Goal: Transaction & Acquisition: Purchase product/service

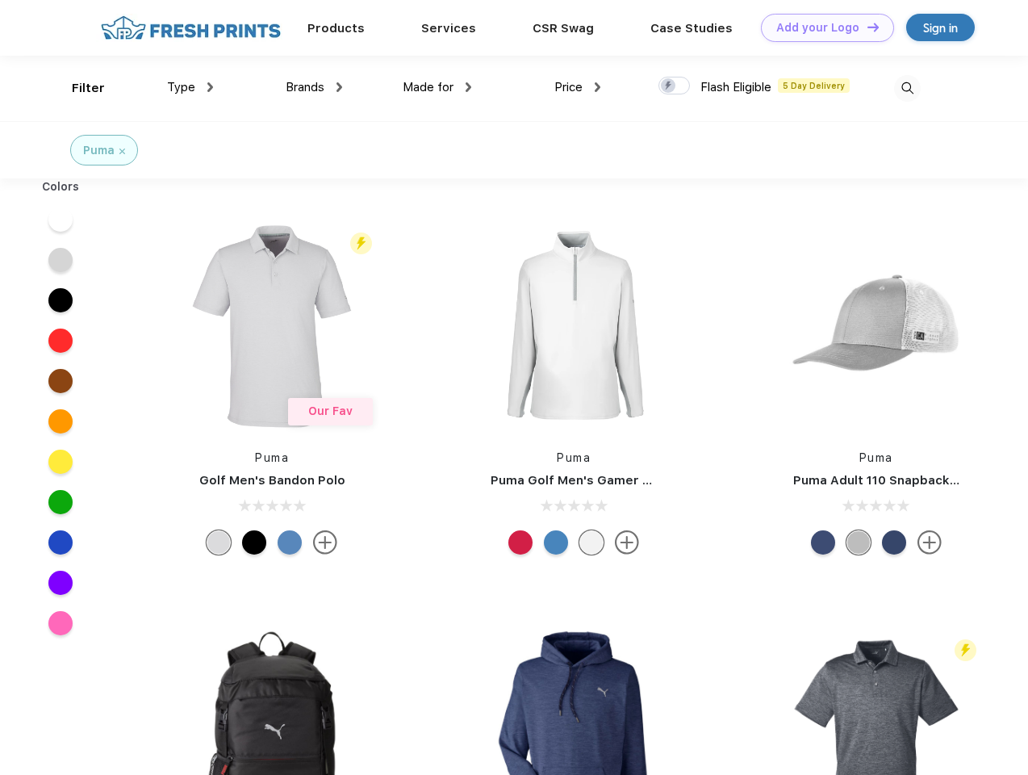
scroll to position [1, 0]
click at [821, 27] on link "Add your Logo Design Tool" at bounding box center [827, 28] width 133 height 28
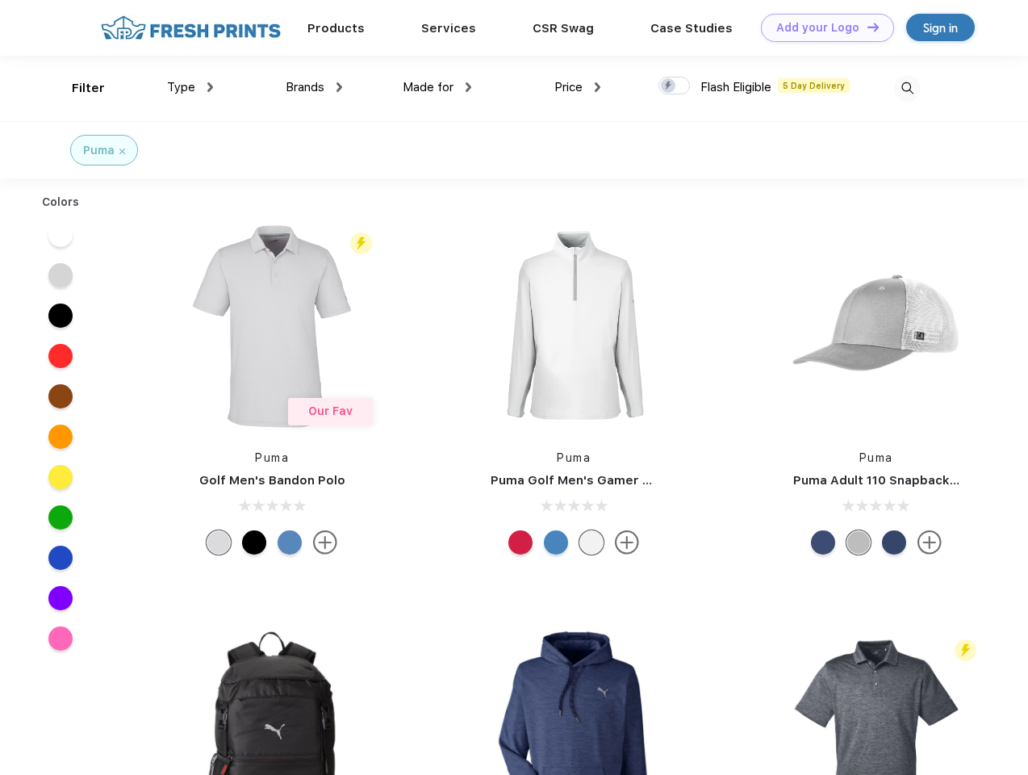
click at [0, 0] on div "Design Tool" at bounding box center [0, 0] width 0 height 0
click at [866, 27] on link "Add your Logo Design Tool" at bounding box center [827, 28] width 133 height 28
click at [77, 88] on div "Filter" at bounding box center [88, 88] width 33 height 19
click at [190, 87] on span "Type" at bounding box center [181, 87] width 28 height 15
click at [314, 87] on span "Brands" at bounding box center [305, 87] width 39 height 15
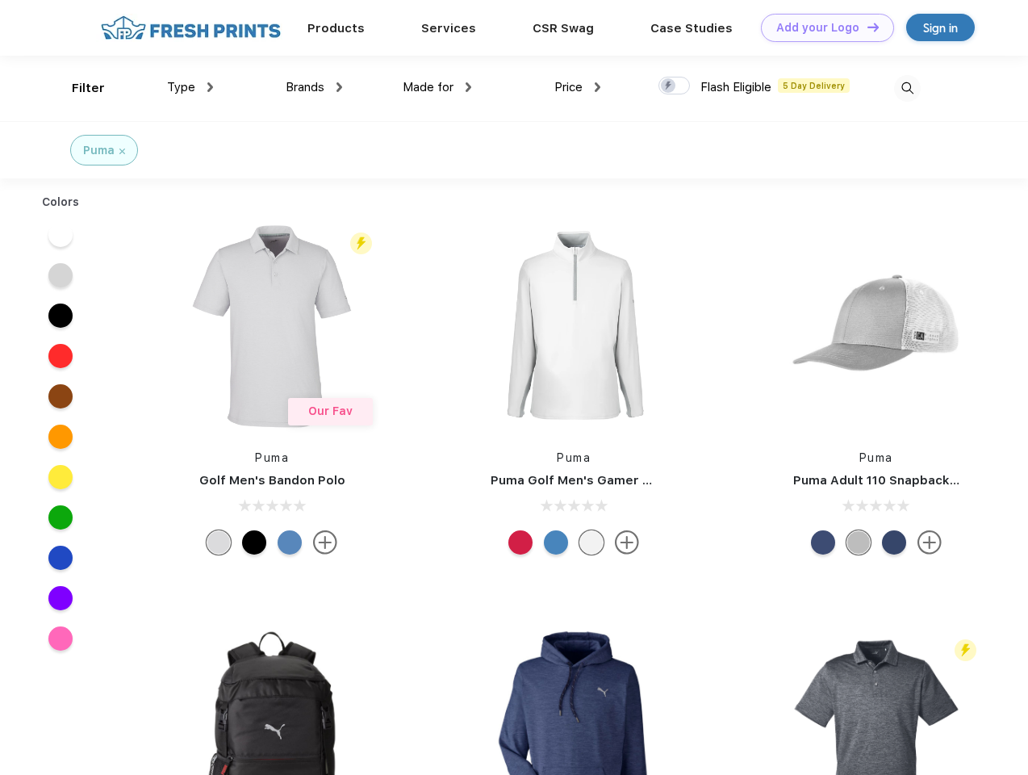
click at [437, 87] on span "Made for" at bounding box center [428, 87] width 51 height 15
click at [578, 87] on span "Price" at bounding box center [568, 87] width 28 height 15
click at [675, 86] on div at bounding box center [673, 86] width 31 height 18
click at [669, 86] on input "checkbox" at bounding box center [663, 81] width 10 height 10
click at [907, 88] on img at bounding box center [907, 88] width 27 height 27
